Goal: Information Seeking & Learning: Find contact information

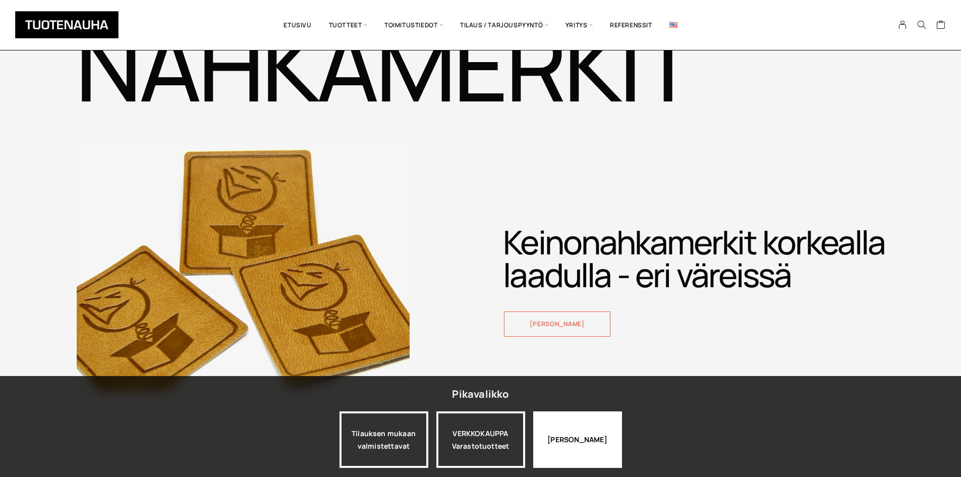
drag, startPoint x: 571, startPoint y: 459, endPoint x: 592, endPoint y: 444, distance: 25.9
click at [571, 459] on div "[PERSON_NAME]" at bounding box center [577, 439] width 89 height 57
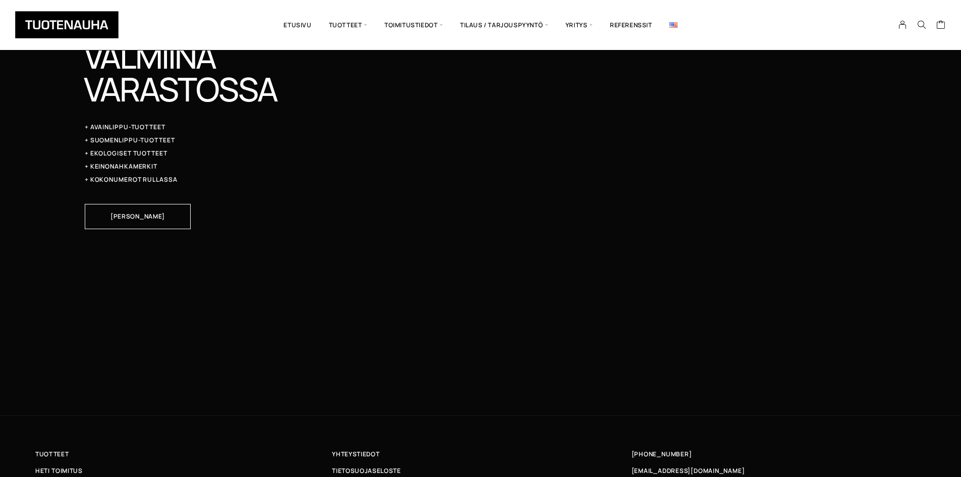
scroll to position [3345, 0]
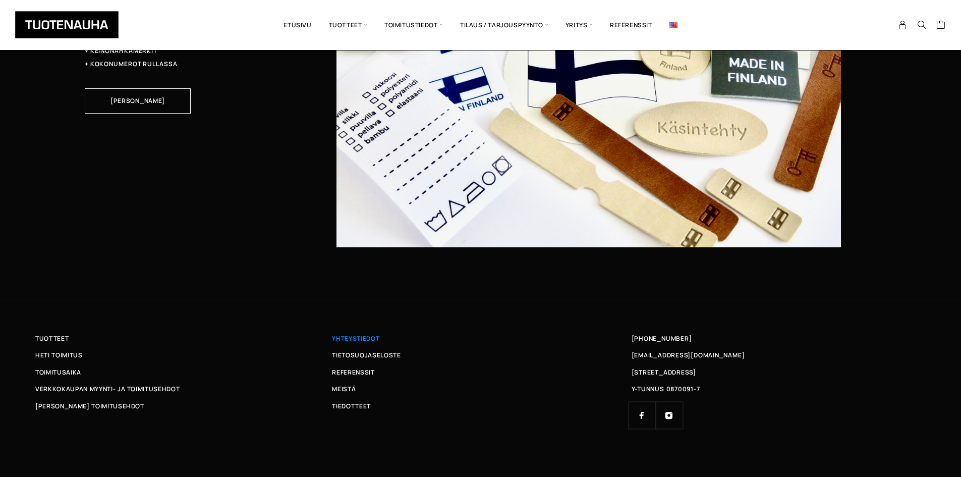
click at [354, 340] on span "Yhteystiedot" at bounding box center [355, 338] width 47 height 11
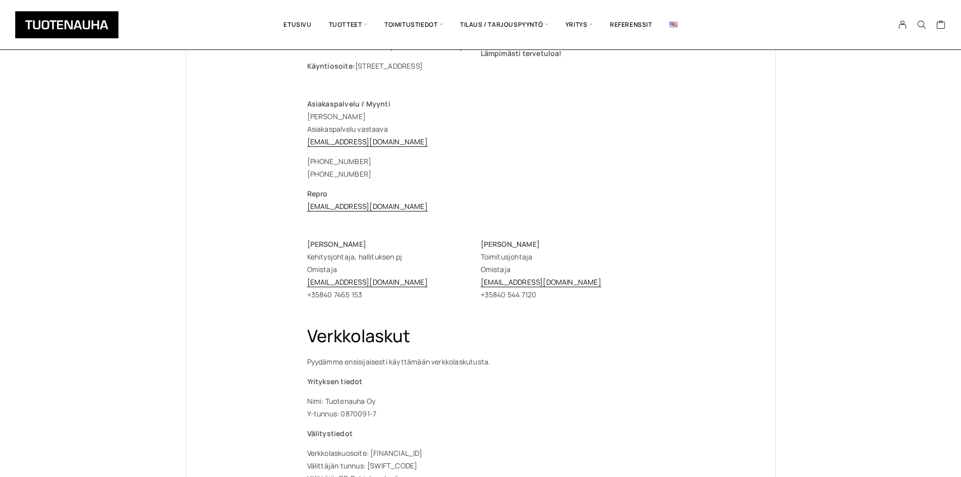
scroll to position [135, 0]
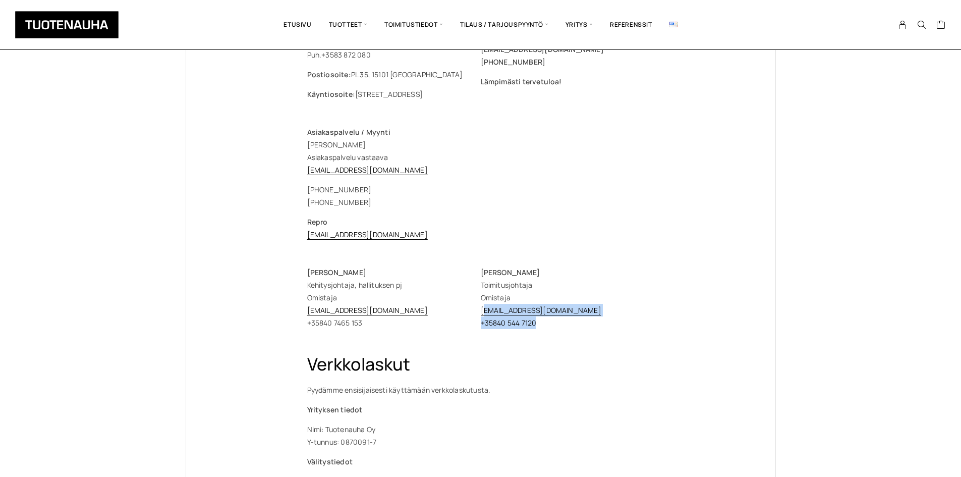
drag, startPoint x: 615, startPoint y: 318, endPoint x: 483, endPoint y: 316, distance: 132.3
click at [483, 316] on p "Timo Heikkinen Toimitusjohtaja Omistaja timo.heikkinen@tuotenauha.fi +358 40 54…" at bounding box center [568, 297] width 174 height 63
click at [477, 320] on p "Erja Ylisirniö Kehitysjohtaja, hallituksen pj Omistaja erja.ylisirnio@tuotenauh…" at bounding box center [394, 297] width 174 height 63
drag, startPoint x: 587, startPoint y: 311, endPoint x: 480, endPoint y: 312, distance: 106.5
click at [481, 312] on p "Timo Heikkinen Toimitusjohtaja Omistaja timo.heikkinen@tuotenauha.fi +358 40 54…" at bounding box center [568, 297] width 174 height 63
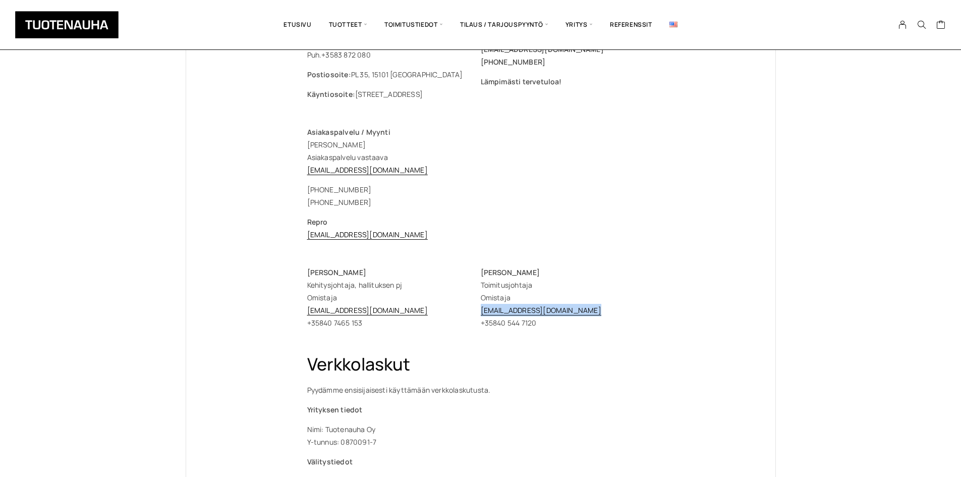
copy link "timo.heikkinen@tuotenauha.fi"
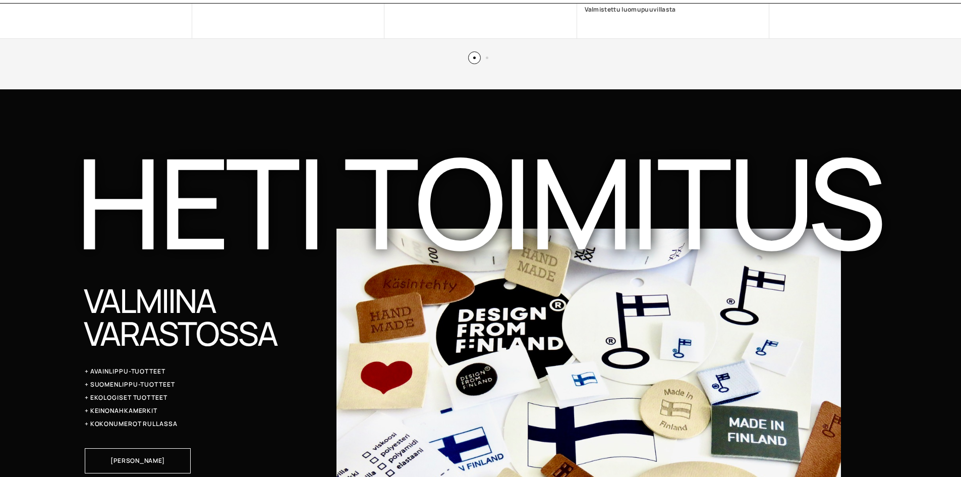
scroll to position [2984, 0]
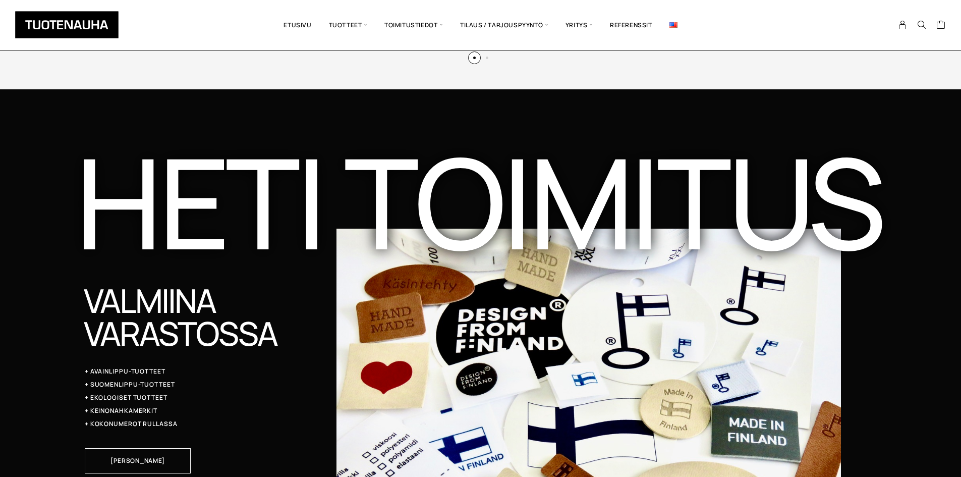
click at [207, 284] on div "Valmiina varastossa + Avainlippu-tuotteet + Suomenlippu-tuotteet + Ekologiset t…" at bounding box center [168, 445] width 337 height 323
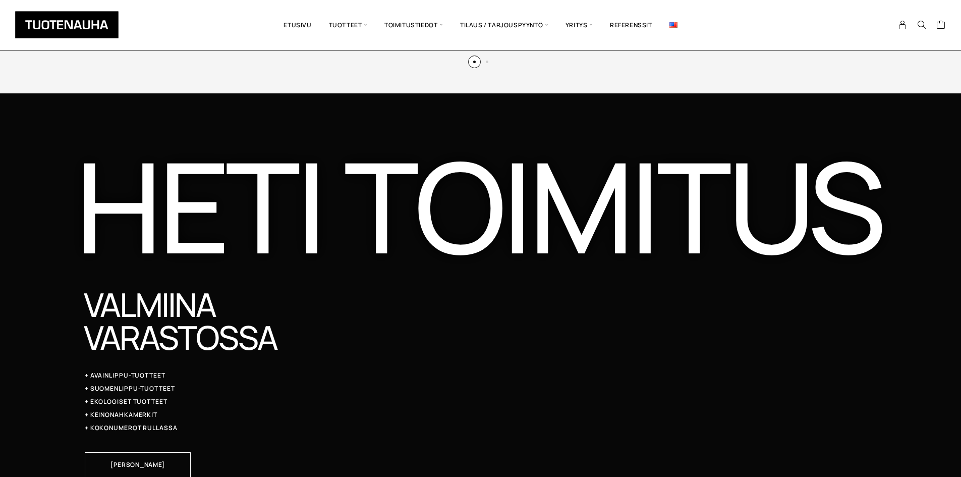
scroll to position [2984, 0]
